Goal: Navigation & Orientation: Find specific page/section

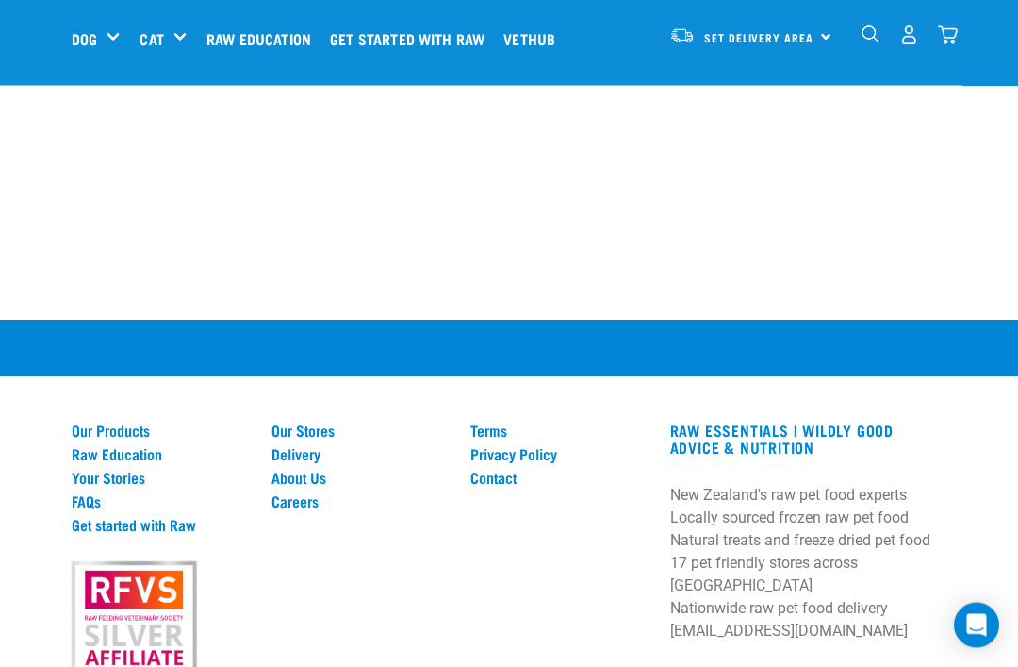
scroll to position [2995, 0]
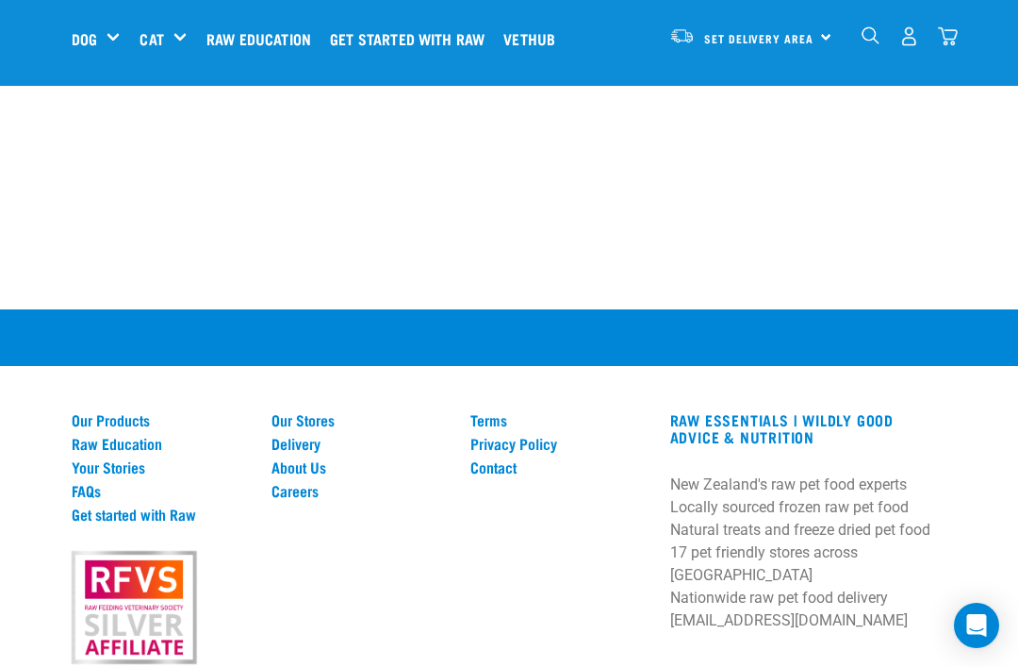
click at [135, 411] on link "Our Products" at bounding box center [160, 419] width 177 height 17
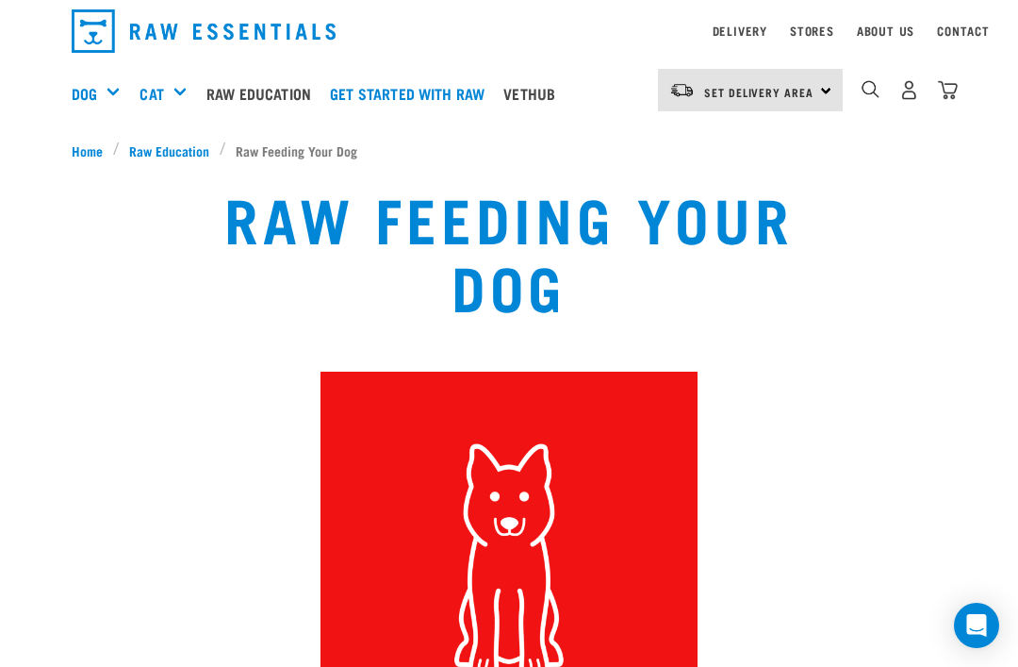
click at [811, 27] on link "Stores" at bounding box center [812, 30] width 44 height 7
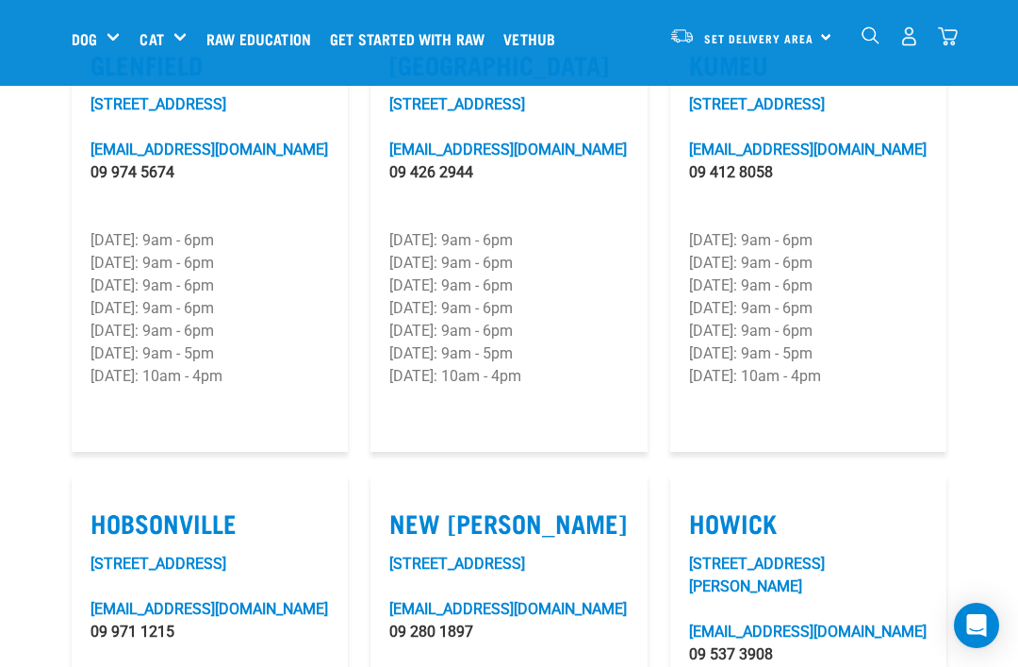
scroll to position [1223, 0]
